Goal: Information Seeking & Learning: Learn about a topic

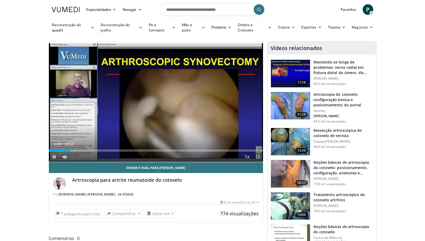
click at [116, 151] on div "Current Time 1:18 / Duration 13:12 Pause Skip Backward Skip Forward Mute 100% L…" at bounding box center [156, 156] width 214 height 11
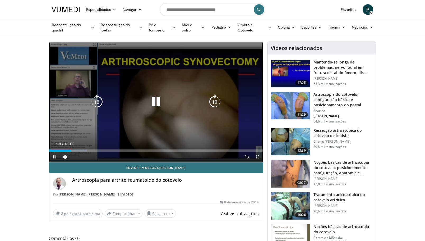
click at [155, 101] on icon "Video Player" at bounding box center [155, 101] width 15 height 15
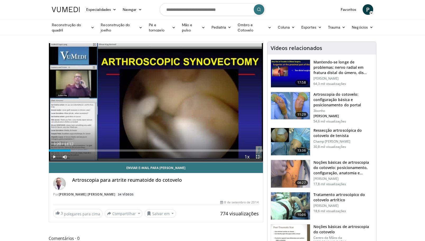
click at [300, 102] on img at bounding box center [290, 105] width 39 height 27
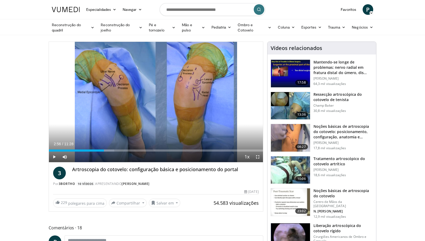
drag, startPoint x: 86, startPoint y: 150, endPoint x: 104, endPoint y: 153, distance: 17.9
click at [104, 153] on div "Current Time 2:56 / Duration 11:28 Play Skip Backward Skip Forward Mute Loaded …" at bounding box center [156, 156] width 214 height 11
click at [54, 157] on span "Video Player" at bounding box center [54, 156] width 11 height 11
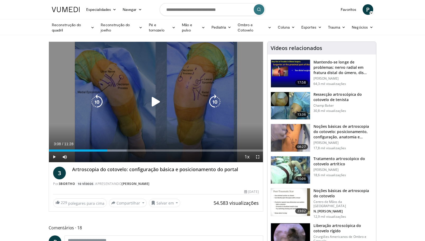
click at [154, 100] on icon "Video Player" at bounding box center [155, 101] width 15 height 15
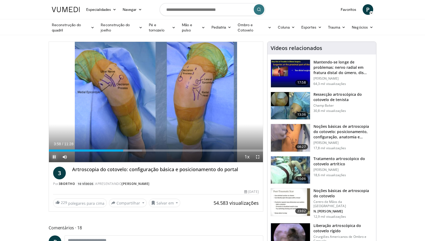
click at [54, 155] on span "Video Player" at bounding box center [54, 156] width 11 height 11
click at [55, 157] on span "Video Player" at bounding box center [54, 156] width 11 height 11
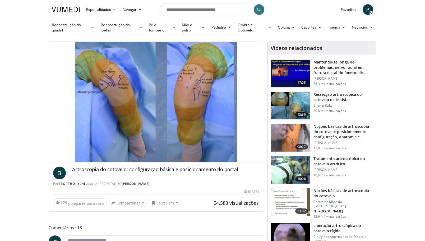
click at [53, 157] on div "10 seconds Tap to unmute" at bounding box center [156, 102] width 214 height 120
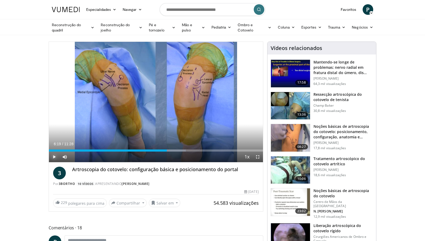
click at [54, 157] on span "Video Player" at bounding box center [54, 156] width 11 height 11
click at [55, 158] on span "Video Player" at bounding box center [54, 156] width 11 height 11
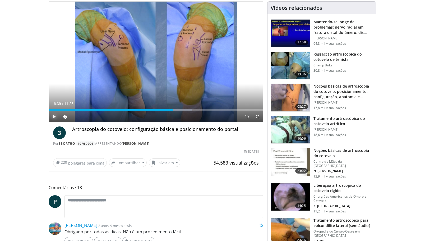
scroll to position [53, 0]
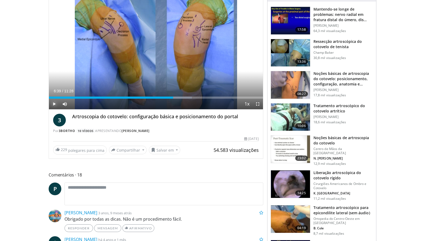
click at [55, 105] on span "Video Player" at bounding box center [54, 103] width 11 height 11
click at [54, 105] on span "Video Player" at bounding box center [54, 103] width 11 height 11
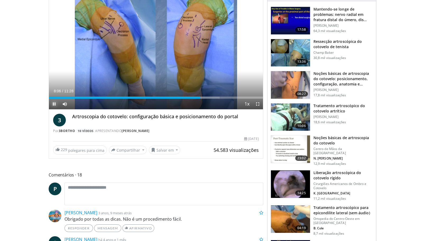
click at [54, 105] on span "Video Player" at bounding box center [54, 103] width 11 height 11
click at [54, 103] on span "Video Player" at bounding box center [54, 103] width 11 height 11
click at [55, 103] on span "Video Player" at bounding box center [54, 103] width 11 height 11
click at [55, 105] on span "Video Player" at bounding box center [54, 103] width 11 height 11
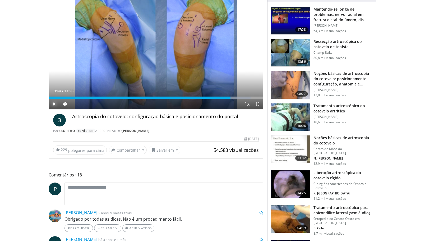
click at [55, 105] on span "Video Player" at bounding box center [54, 103] width 11 height 11
click at [55, 106] on span "Video Player" at bounding box center [54, 103] width 11 height 11
click at [55, 104] on span "Video Player" at bounding box center [54, 103] width 11 height 11
click at [55, 103] on span "Video Player" at bounding box center [54, 103] width 11 height 11
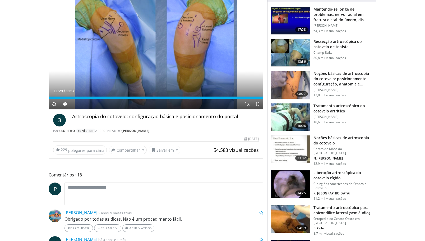
click at [288, 88] on img at bounding box center [290, 84] width 39 height 27
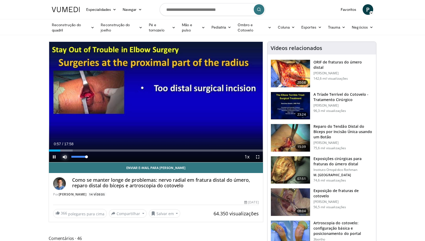
click at [65, 157] on span "Video Player" at bounding box center [64, 156] width 11 height 11
click at [67, 157] on span "Video Player" at bounding box center [64, 156] width 11 height 11
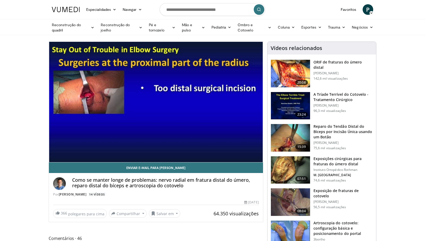
click at [54, 157] on div "10 seconds Tap to unmute" at bounding box center [156, 102] width 214 height 120
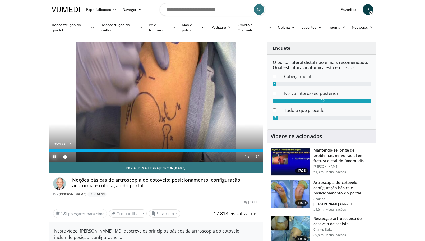
click at [54, 157] on span "Video Player" at bounding box center [54, 156] width 11 height 11
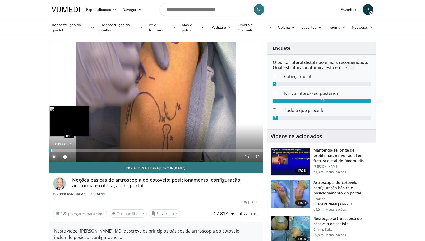
drag, startPoint x: 260, startPoint y: 150, endPoint x: 54, endPoint y: 150, distance: 206.7
click at [52, 150] on div "Loaded : 1.96% 0:05 0:05" at bounding box center [156, 150] width 214 height 2
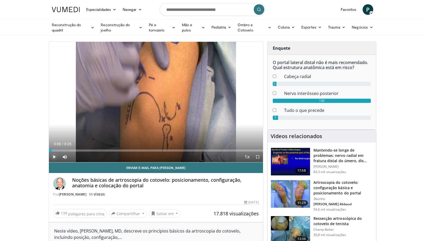
click at [56, 156] on span "Video Player" at bounding box center [54, 156] width 11 height 11
click at [54, 155] on span "Video Player" at bounding box center [54, 156] width 11 height 11
click at [54, 156] on span "Video Player" at bounding box center [54, 156] width 11 height 11
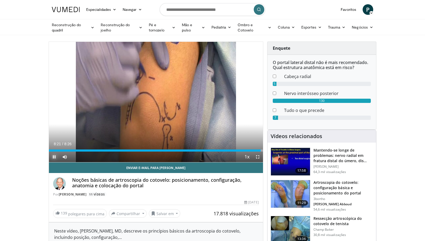
click at [54, 157] on span "Video Player" at bounding box center [54, 156] width 11 height 11
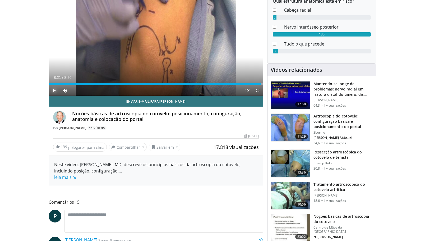
scroll to position [79, 0]
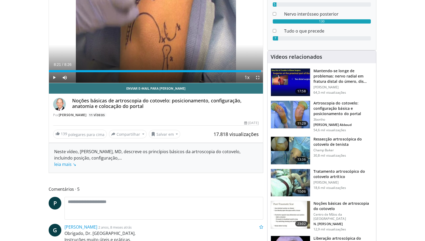
click at [304, 147] on img at bounding box center [290, 149] width 39 height 27
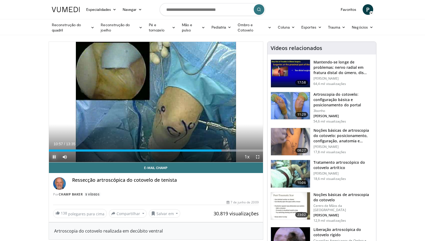
click at [54, 155] on span "Video Player" at bounding box center [54, 156] width 11 height 11
